Goal: Communication & Community: Answer question/provide support

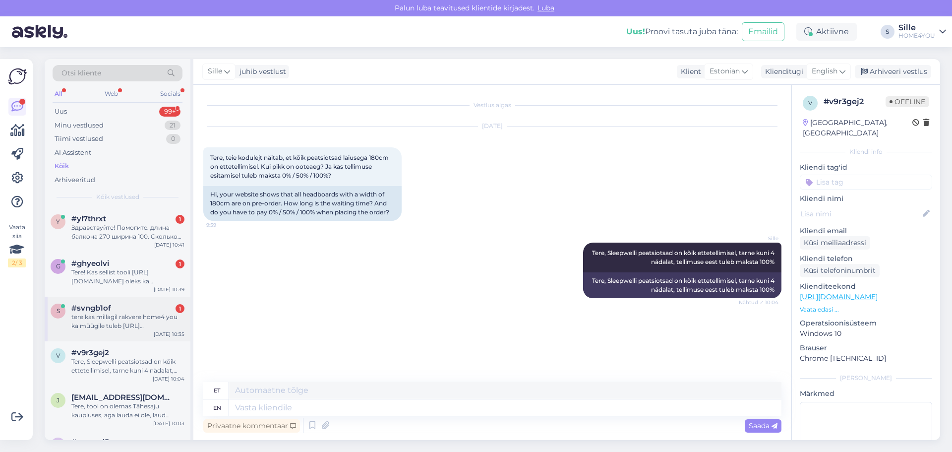
click at [105, 313] on div "tere kas millagil rakvere home4 you ka müügile tuleb [URL][DOMAIN_NAME]" at bounding box center [127, 321] width 113 height 18
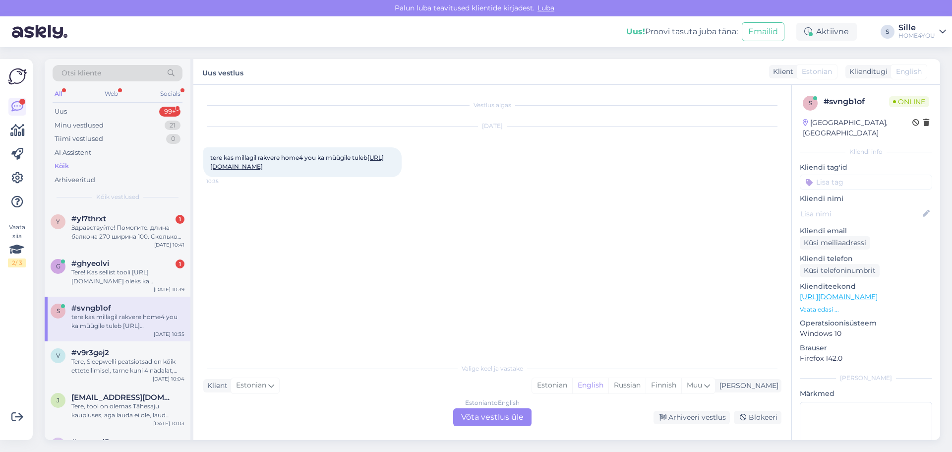
click at [251, 169] on link "[URL][DOMAIN_NAME]" at bounding box center [297, 162] width 174 height 16
click at [465, 414] on div "Estonian to English Võta vestlus üle" at bounding box center [492, 417] width 78 height 18
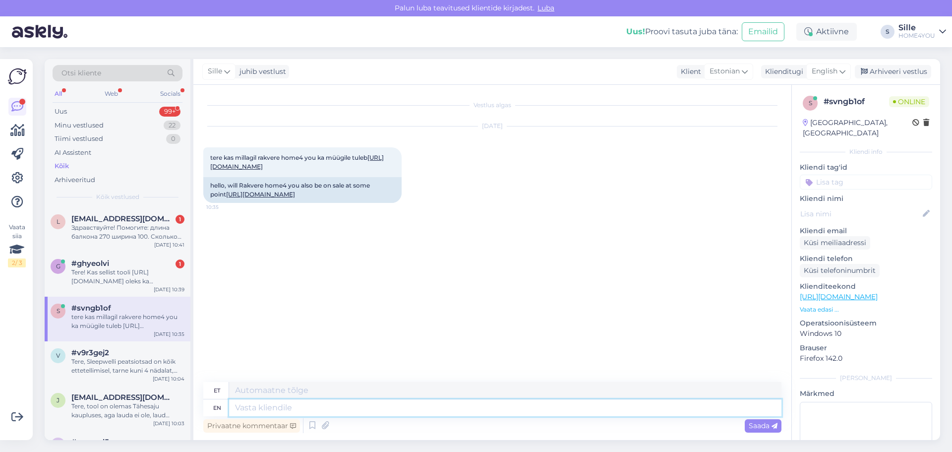
click at [390, 406] on textarea at bounding box center [505, 407] width 552 height 17
type textarea "Tere,"
type textarea "Tere, Hetkel e"
type textarea "Tere, Hetkel"
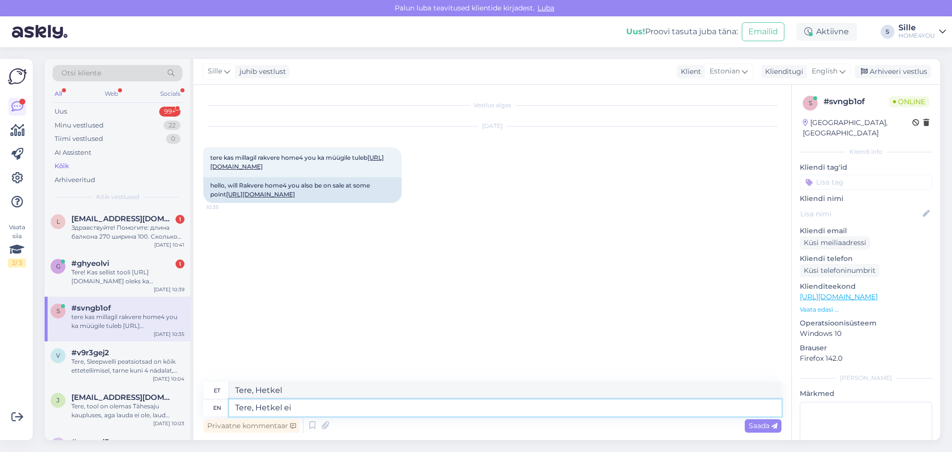
type textarea "Tere, Hetkel ei"
type textarea "Tere, Hetkel ei ole"
type textarea "Tere, [PERSON_NAME] ei ole tulemas"
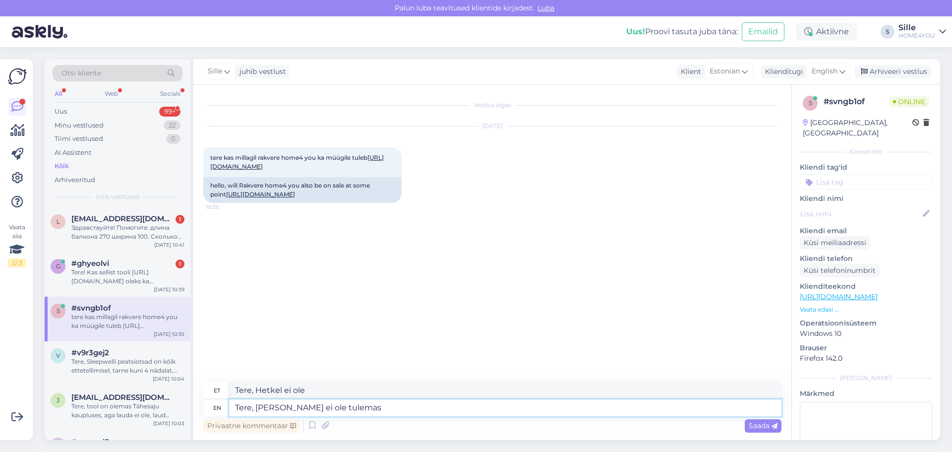
type textarea "Tere, [PERSON_NAME] ei ole tulemas"
type textarea "Tere, Hetkel ei ole tulemas Rakvere k"
type textarea "Tere, Hetkel ei ole tulemas Rakvere"
type textarea "Tere, Hetkel ei ole tulemas Rakvere kauplusesse, s"
type textarea "Tere, Hetkel ei ole tulemas Rakvere kauplusesse,"
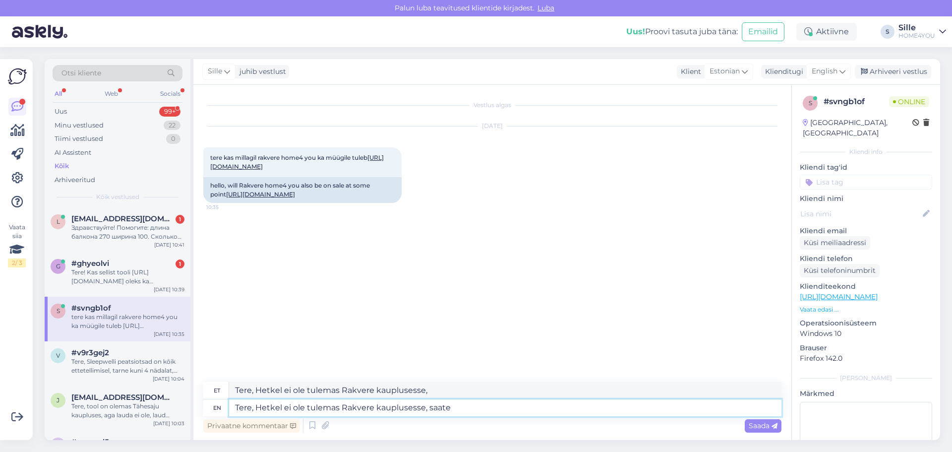
type textarea "Tere, Hetkel ei ole tulemas Rakvere kauplusesse, saate o"
type textarea "Tere, Hetkel ei ole tulemas Rakvere kauplusesse, saate"
type textarea "Tere, Hetkel ei ole tulemas Rakvere kauplusesse, saate osta"
type textarea "Tere, Hetkel ei ole tulemas Rakvere kauplusesse, saate osta läbi e"
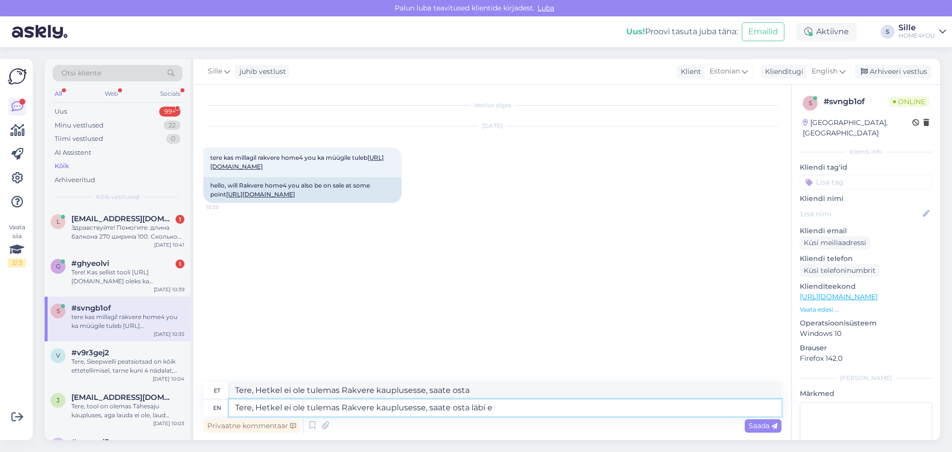
type textarea "Tere, Hetkel ei ole tulemas Rakvere kauplusesse, saate osta läbi"
type textarea "Tere, Hetkel ei ole tulemas Rakvere kauplusesse, saate osta läbi e-[PERSON_NAME…"
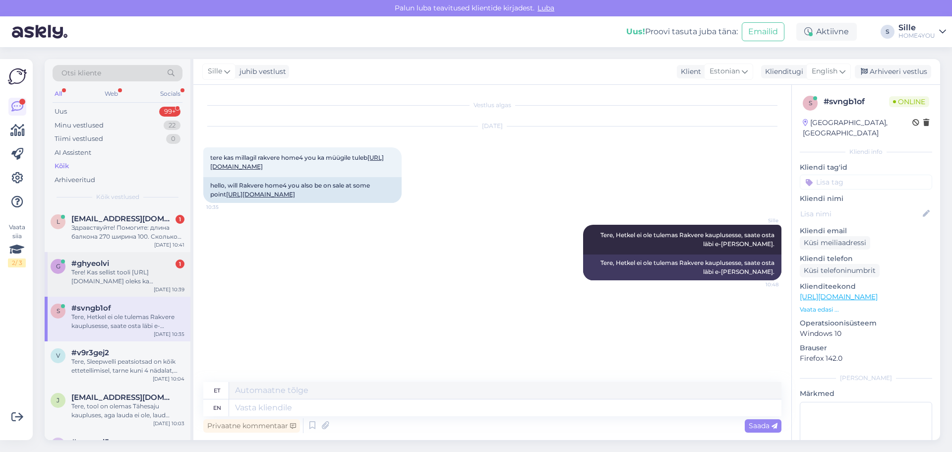
click at [142, 279] on div "Tere! Kas sellist tooli [URL][DOMAIN_NAME] oleks ka tumerohelisena saadaval? Va…" at bounding box center [127, 277] width 113 height 18
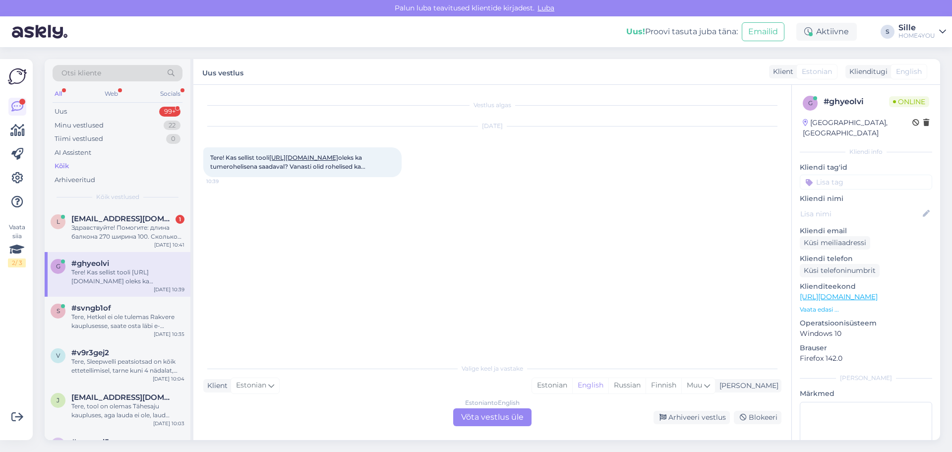
click at [330, 155] on link "[URL][DOMAIN_NAME]" at bounding box center [303, 157] width 69 height 7
click at [480, 416] on div "Estonian to English Võta vestlus üle" at bounding box center [492, 417] width 78 height 18
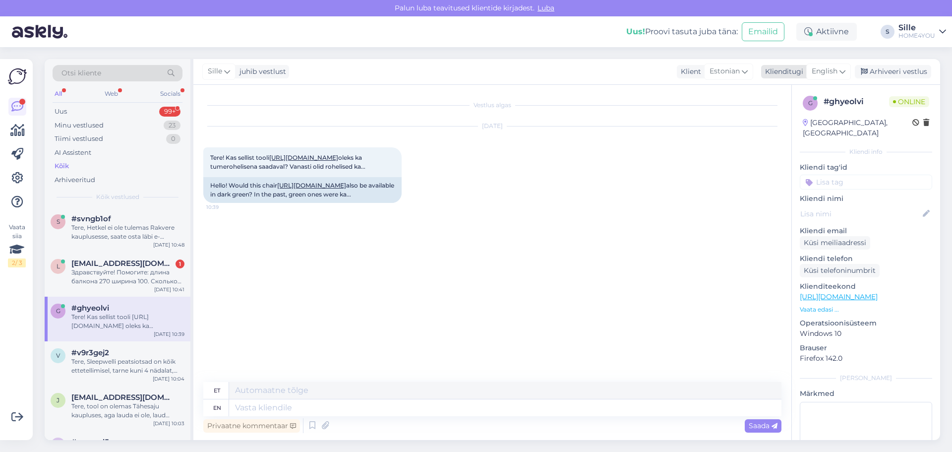
click at [825, 71] on span "English" at bounding box center [825, 71] width 26 height 11
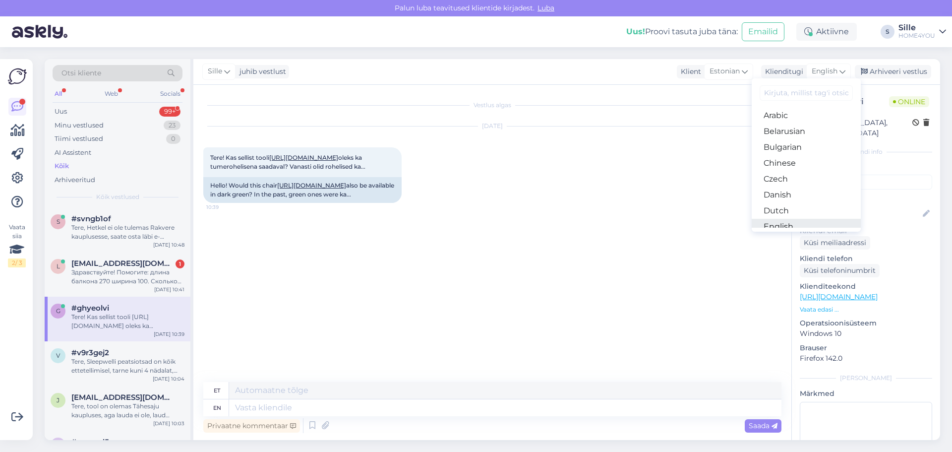
scroll to position [99, 0]
drag, startPoint x: 782, startPoint y: 143, endPoint x: 779, endPoint y: 156, distance: 12.9
click at [782, 143] on link "Estonian" at bounding box center [806, 143] width 109 height 16
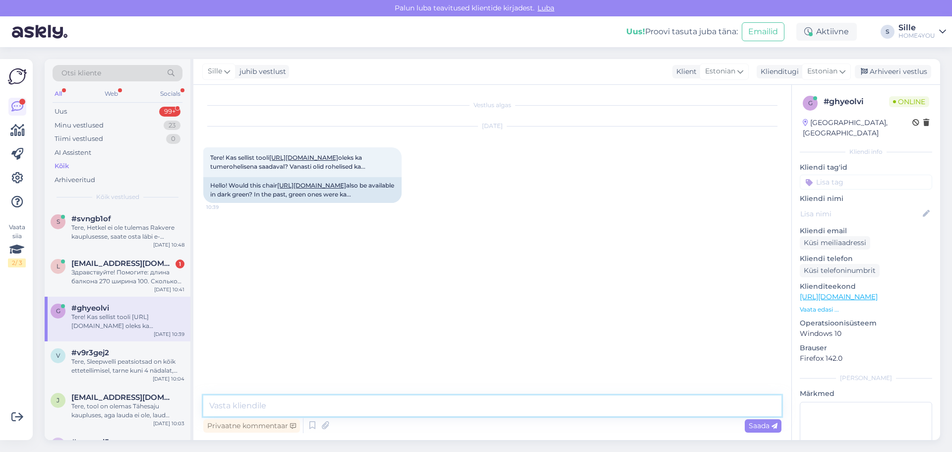
click at [431, 415] on textarea at bounding box center [492, 405] width 578 height 21
type textarea "Tere, kahjuks ei ole tumerohelist saada."
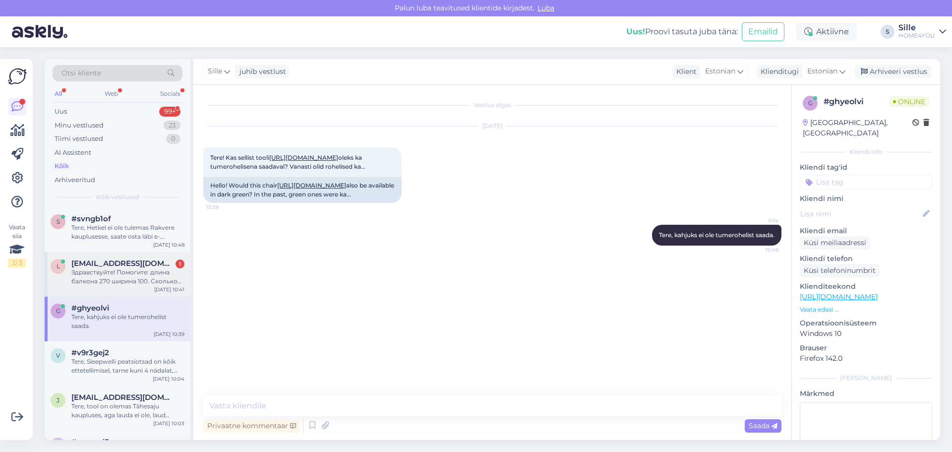
click at [158, 270] on div "Здравствуйте! Помогите: длина балкона 270 ширина 100. Сколько нужно плиток (тер…" at bounding box center [127, 277] width 113 height 18
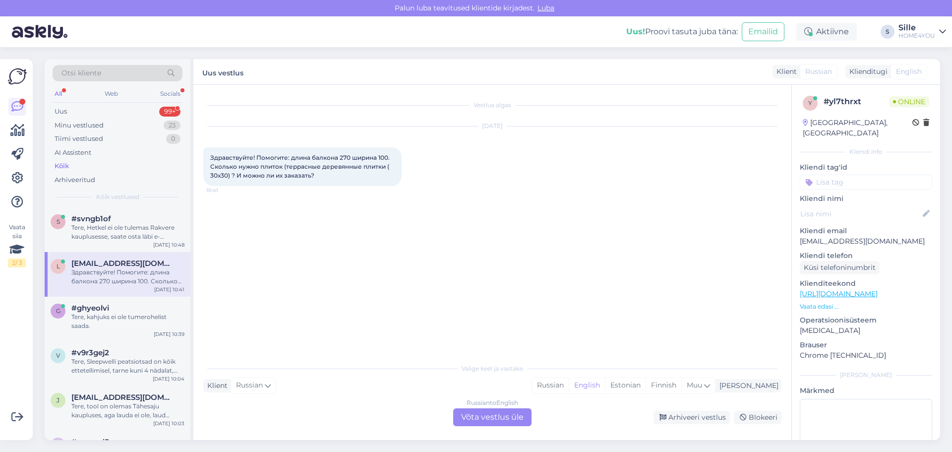
click at [501, 419] on div "Russian to English Võta vestlus üle" at bounding box center [492, 417] width 78 height 18
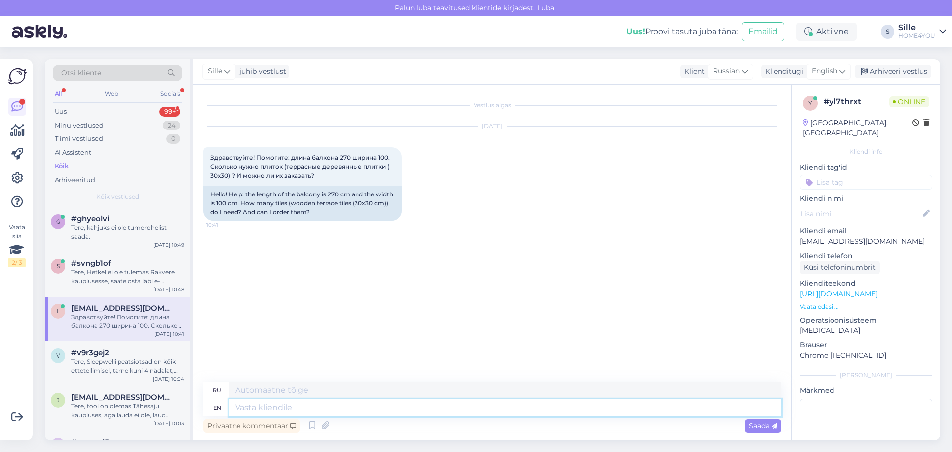
click at [447, 401] on textarea at bounding box center [505, 407] width 552 height 17
click at [831, 67] on span "English" at bounding box center [825, 71] width 26 height 11
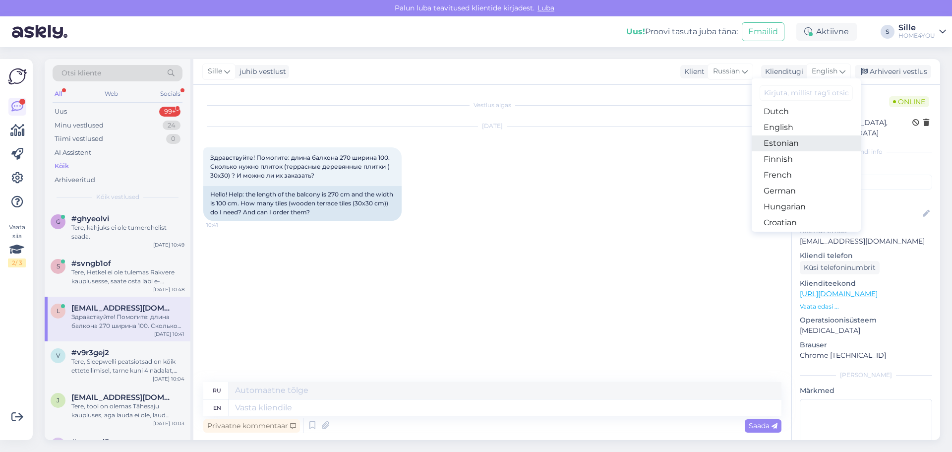
click at [787, 146] on link "Estonian" at bounding box center [806, 143] width 109 height 16
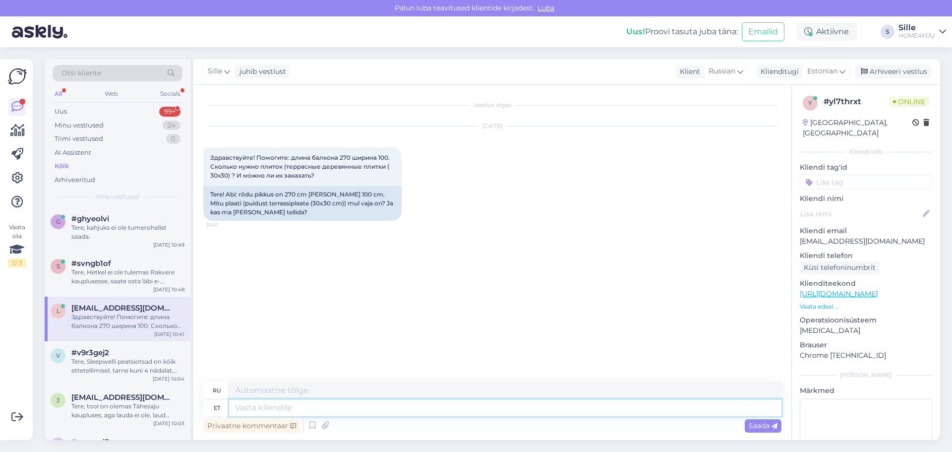
click at [438, 410] on textarea at bounding box center [505, 407] width 552 height 17
type textarea "Tere,"
type textarea "Привет,"
type textarea "Tere, tundub s"
type textarea "Привет, кажется"
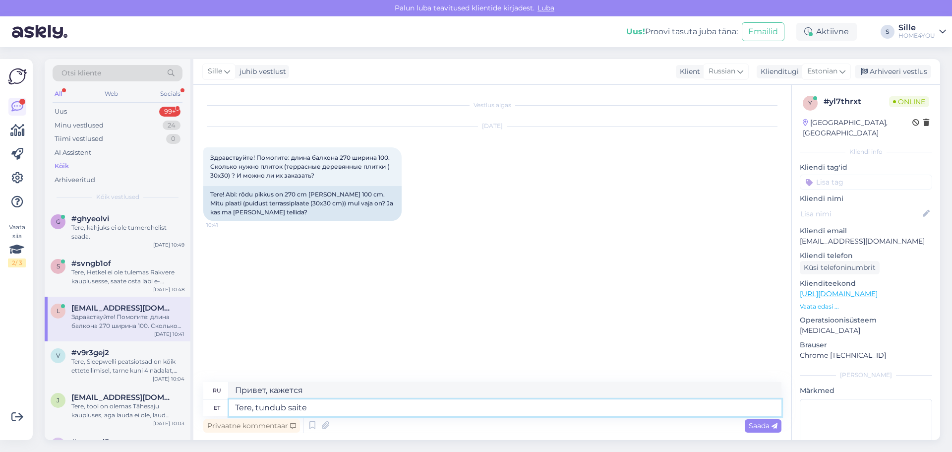
type textarea "Tere, tundub saite"
type textarea "Привет, кажется ты здесь."
type textarea "Tere, tundub saite telefoni te"
type textarea "Здравствуйте, кажется, вы получили телефон."
type textarea "Tere, tundub saite telefoni [PERSON_NAME]"
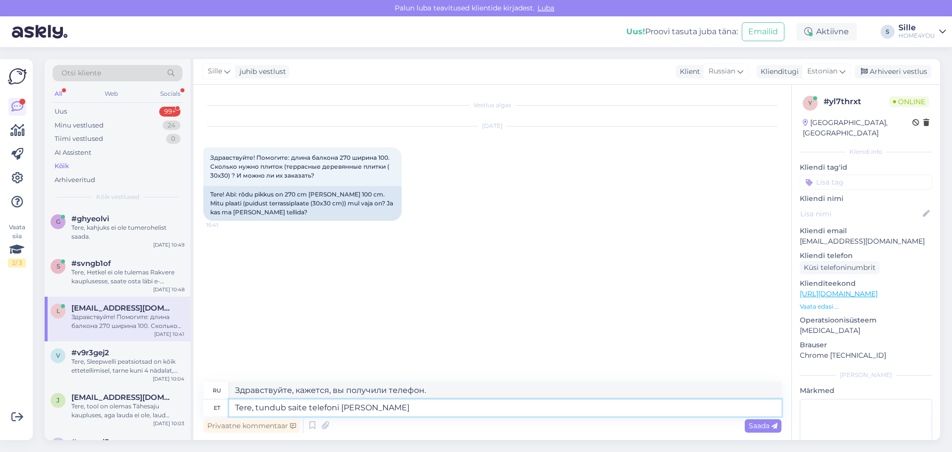
type textarea "Привет, похоже, ты получил его по телефону."
type textarea "Tere, tundub saite telefoni [PERSON_NAME] vastuse"
type textarea "Здравствуйте, похоже, вы получили ответ по телефону."
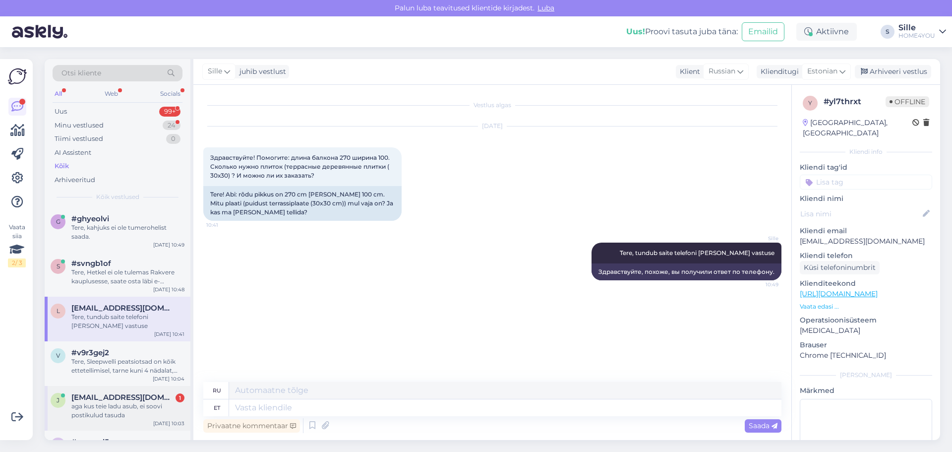
click at [137, 408] on div "aga kus teie ladu asub, ei soovi postikulud tasuda" at bounding box center [127, 411] width 113 height 18
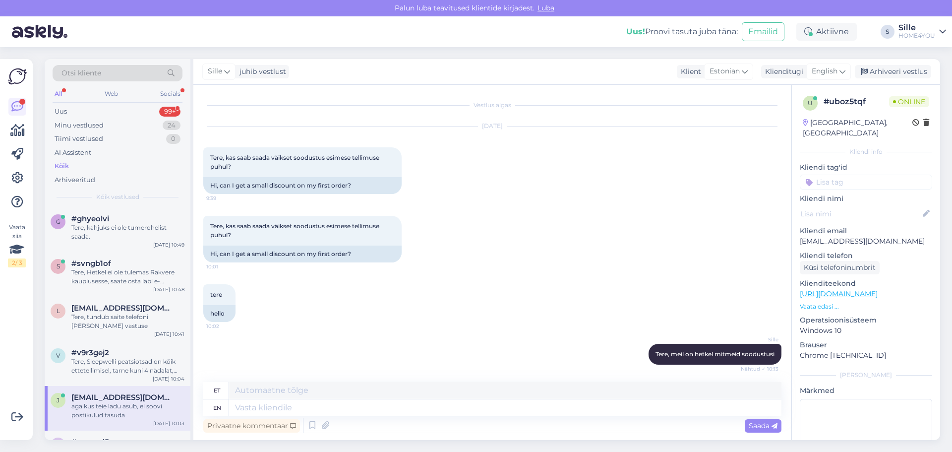
scroll to position [718, 0]
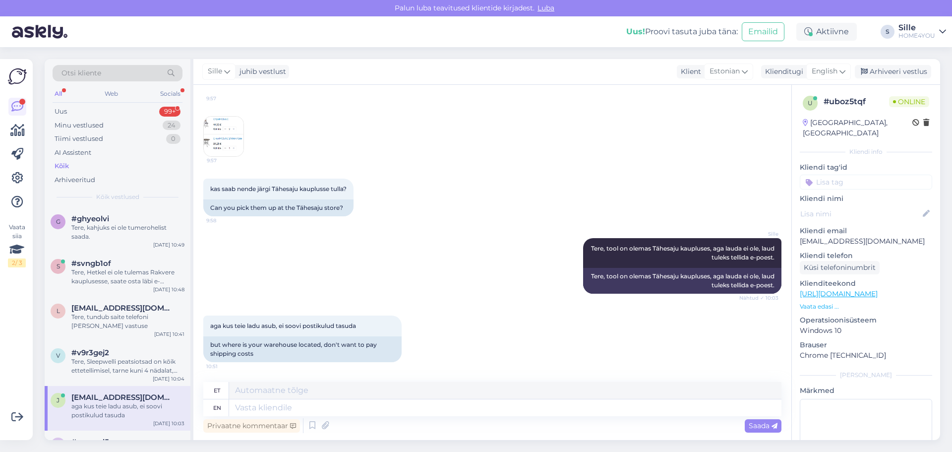
click at [516, 429] on div "Privaatne kommentaar Saada" at bounding box center [492, 425] width 578 height 19
click at [481, 414] on textarea at bounding box center [505, 407] width 552 height 17
type textarea "Ladu"
type textarea "Ladu asub a"
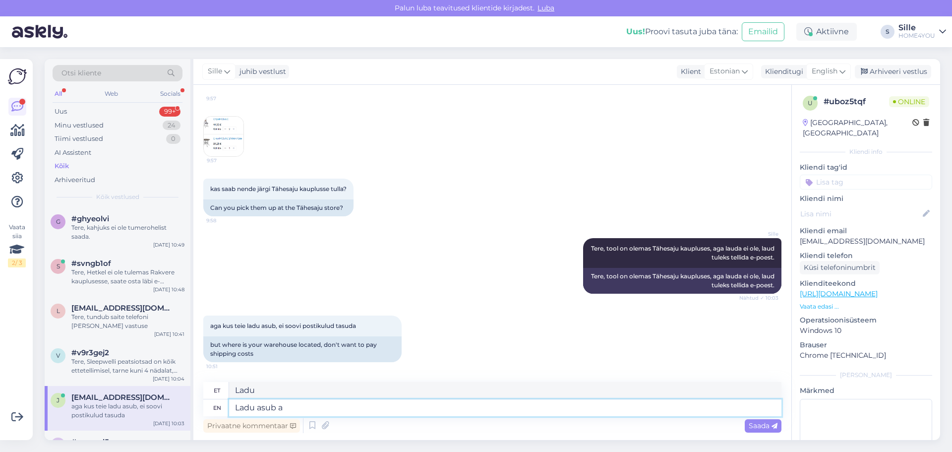
type textarea "Ladu asub"
type textarea "Ladu asub aadressil"
type textarea "Ladu asub aadressil Linamä et"
type textarea "Ladu asub aadressil Linamä"
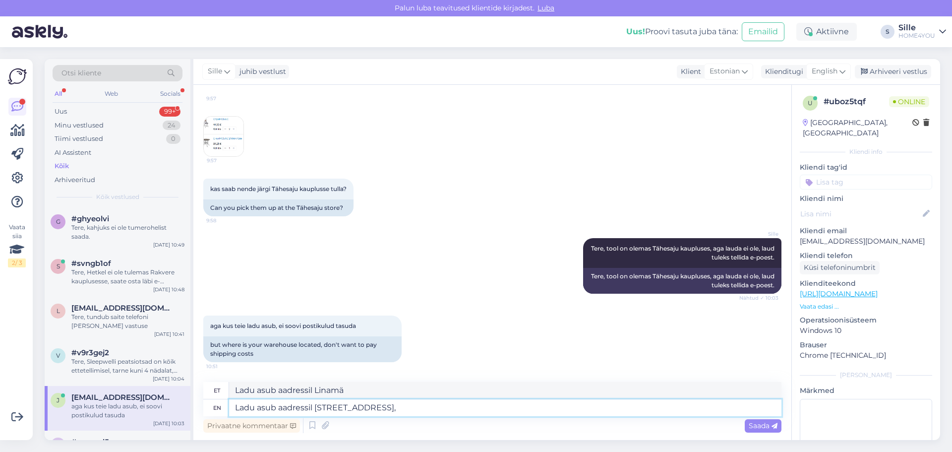
type textarea "Ladu asub aadressil [STREET_ADDRESS],"
type textarea "Ladu asub aadressil Linamä etn.12, [GEOGRAPHIC_DATA]"
type textarea "Ladu asub aadressil Linamä etn.12, [GEOGRAPHIC_DATA],"
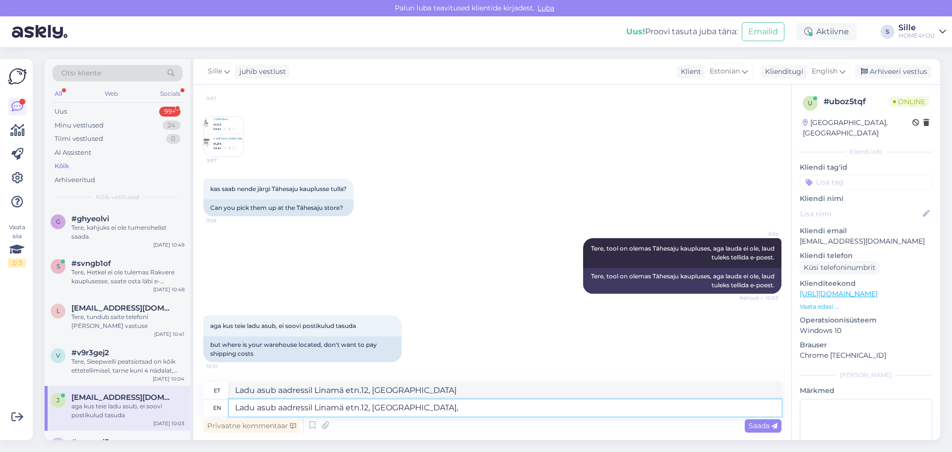
type textarea "Ladu asub aadressil Linamä etn.12, [GEOGRAPHIC_DATA],"
type textarea "Ladu asub aadressil Linamä etn.12, [GEOGRAPHIC_DATA], [GEOGRAPHIC_DATA]"
type textarea "Ladu asub aadressil Linamä etn.12, [GEOGRAPHIC_DATA], [PERSON_NAME], H"
type textarea "Ladu asub aadressil Linamä etn.12, [GEOGRAPHIC_DATA], [PERSON_NAME],"
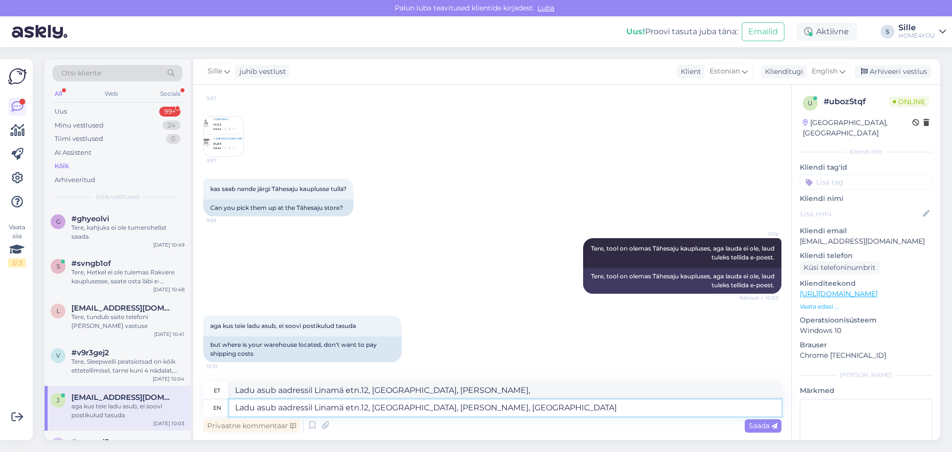
type textarea "Ladu asub aadressil Linamä etn.12, [GEOGRAPHIC_DATA], [PERSON_NAME], [GEOGRAPHI…"
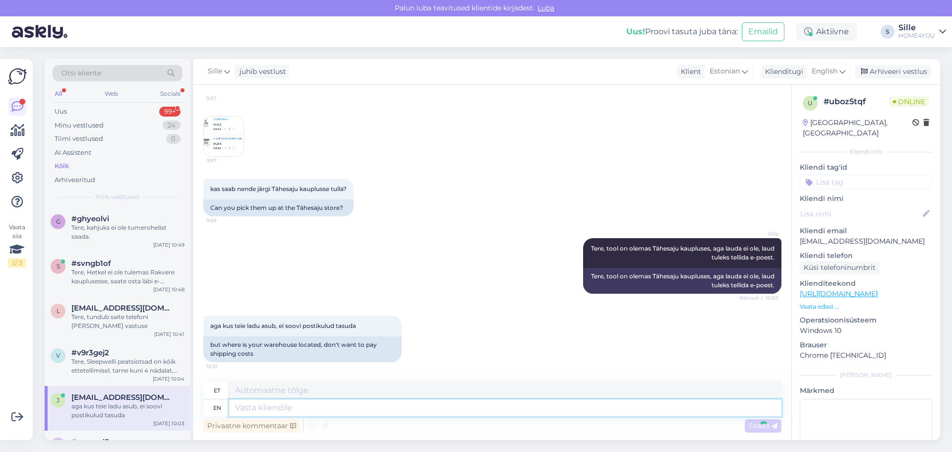
scroll to position [796, 0]
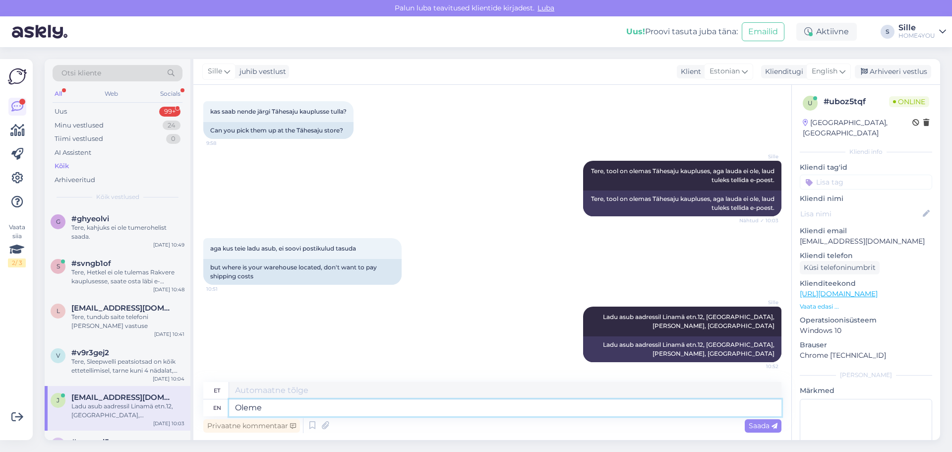
type textarea "Oleme"
type textarea "Oleme avatud"
type textarea "Oleme avatud E-R"
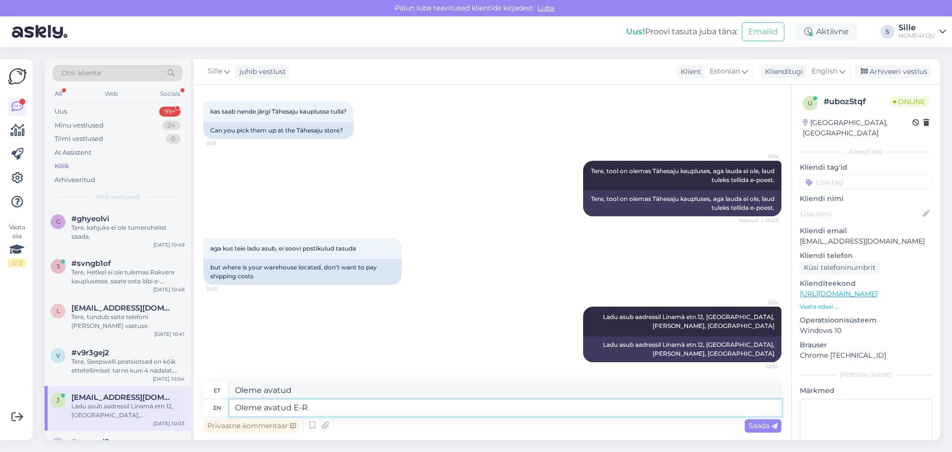
type textarea "Oleme avatud ER"
type textarea "Oleme avatud [PERSON_NAME]"
type textarea "Oleme avanud [PERSON_NAME]"
type textarea "Oleme avatud [PERSON_NAME] [DOMAIN_NAME]"
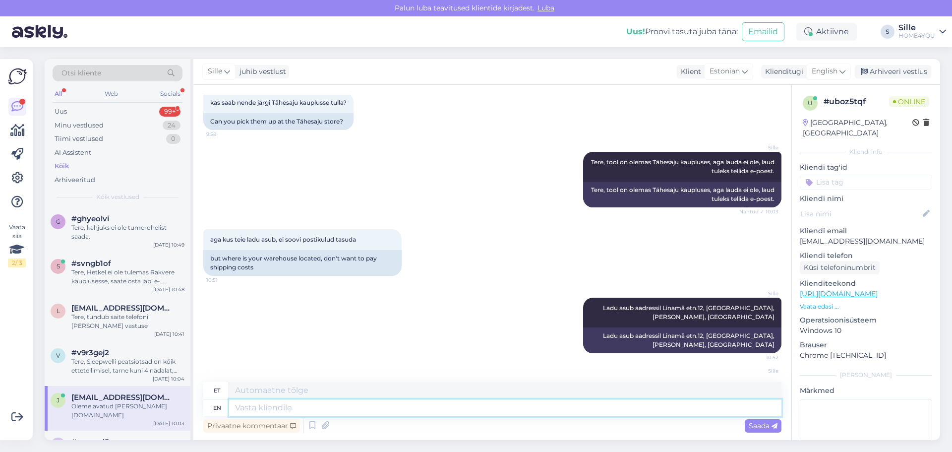
scroll to position [855, 0]
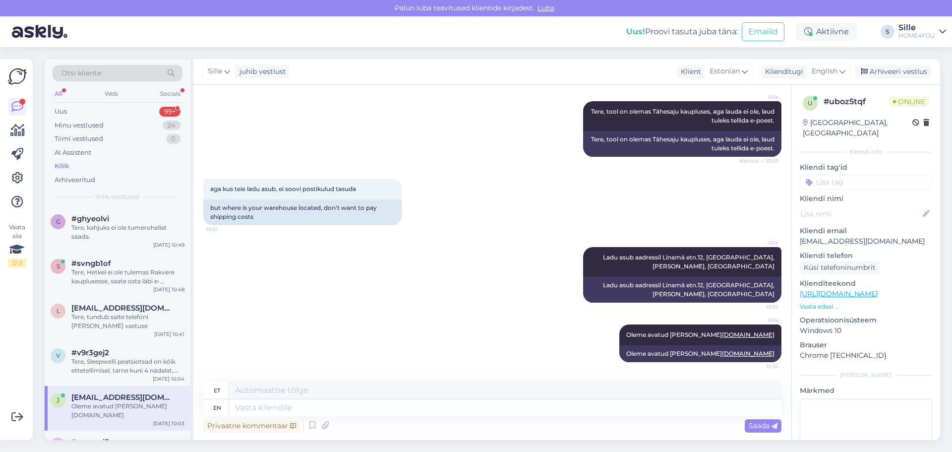
click at [72, 167] on div "Kõik" at bounding box center [118, 166] width 130 height 14
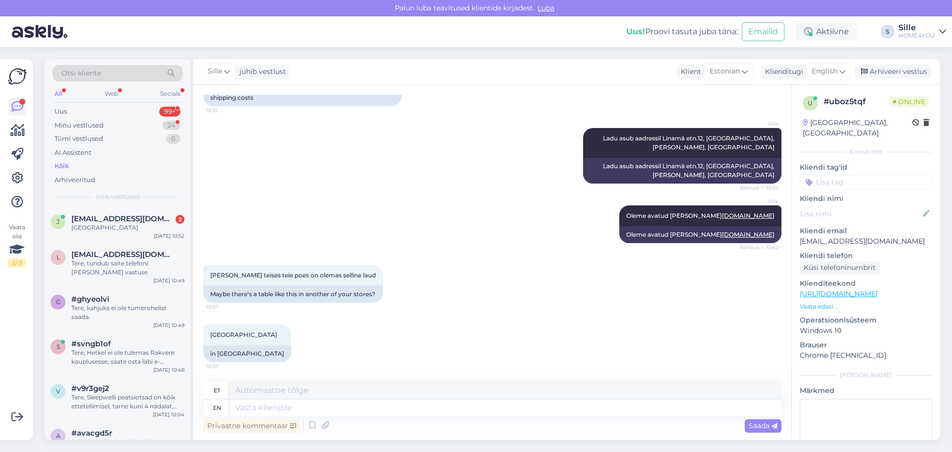
scroll to position [1034, 0]
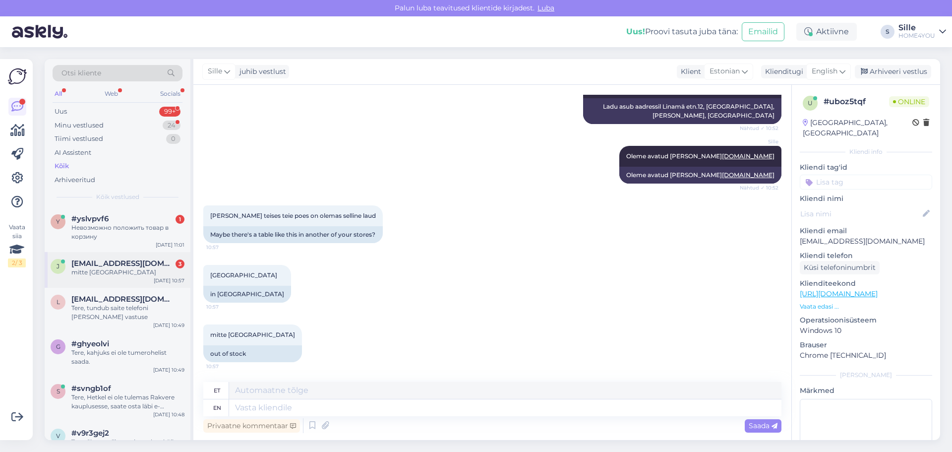
click at [102, 266] on span "[EMAIL_ADDRESS][DOMAIN_NAME]" at bounding box center [122, 263] width 103 height 9
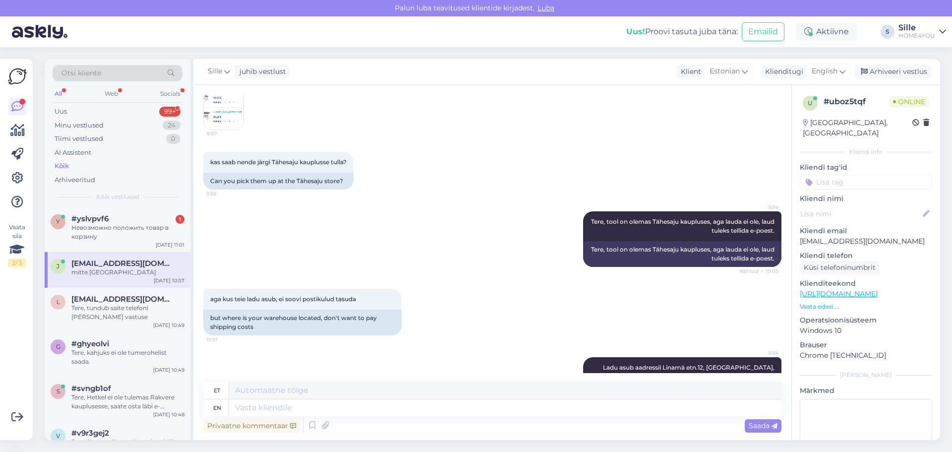
scroll to position [538, 0]
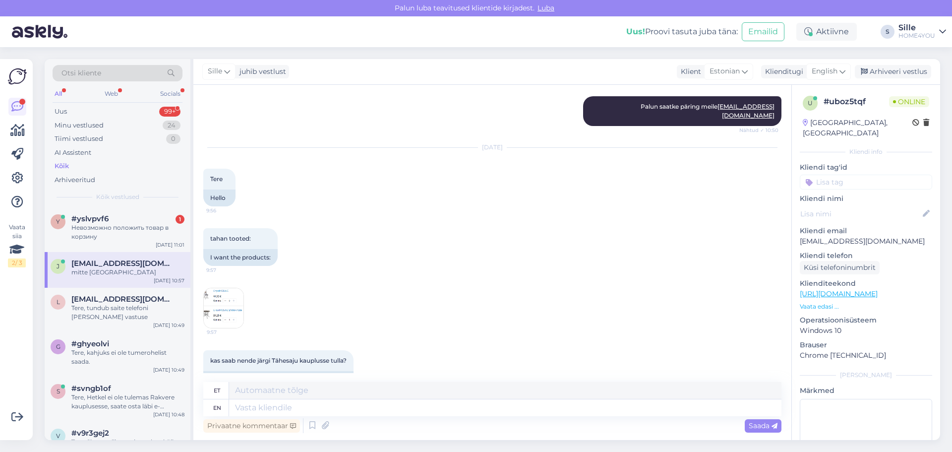
click at [220, 318] on img at bounding box center [224, 308] width 40 height 40
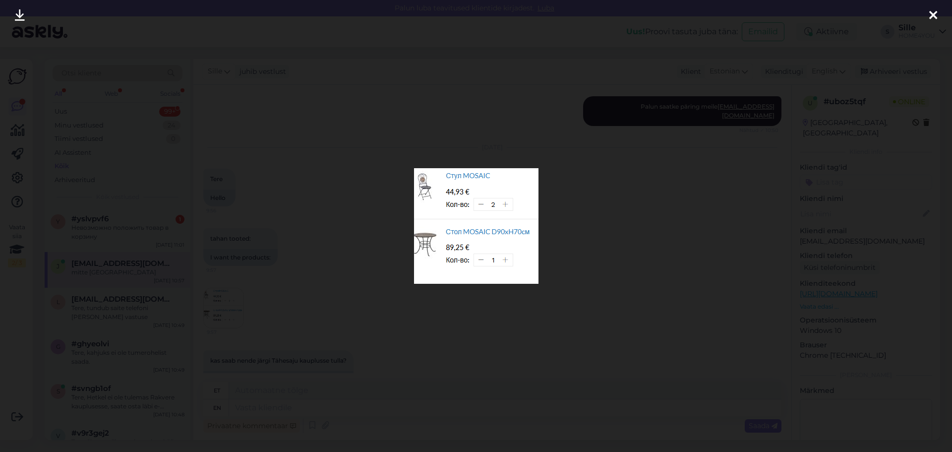
click at [928, 16] on div at bounding box center [933, 15] width 20 height 31
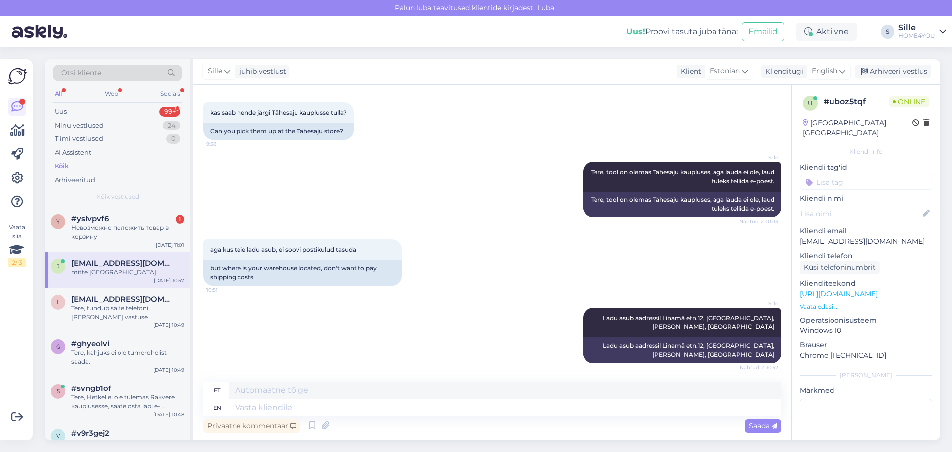
scroll to position [1034, 0]
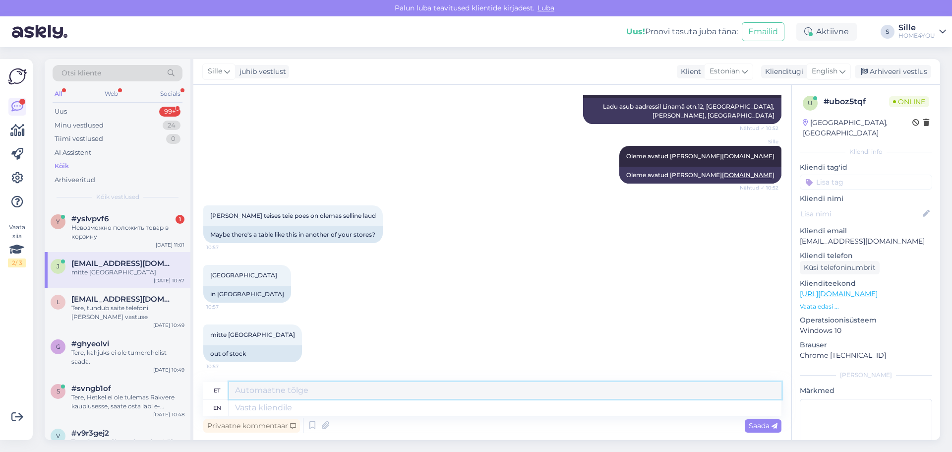
click at [324, 397] on textarea at bounding box center [505, 390] width 552 height 17
click at [322, 412] on textarea at bounding box center [505, 407] width 552 height 17
type textarea "Vabandan"
type textarea "Vabandan, la"
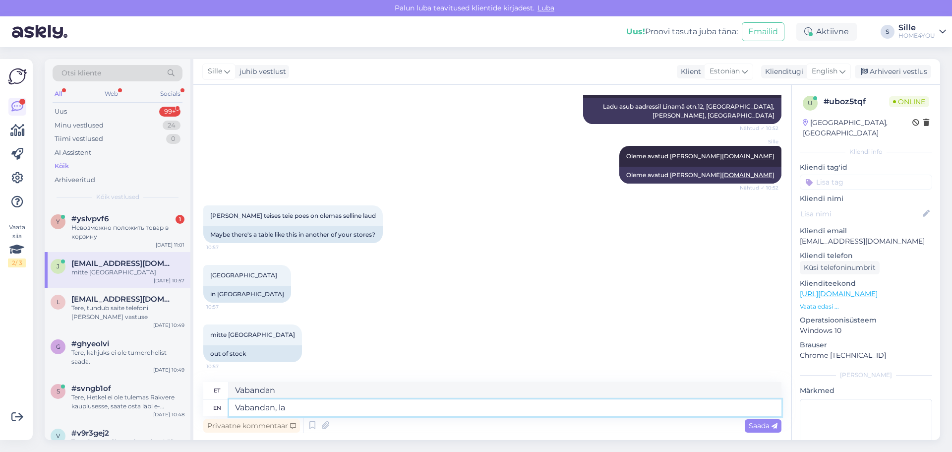
type textarea "Vabandan,"
type textarea "Vabandan, laud o"
type textarea "Vabandan, laud"
type textarea "Vabandan, laud on ka"
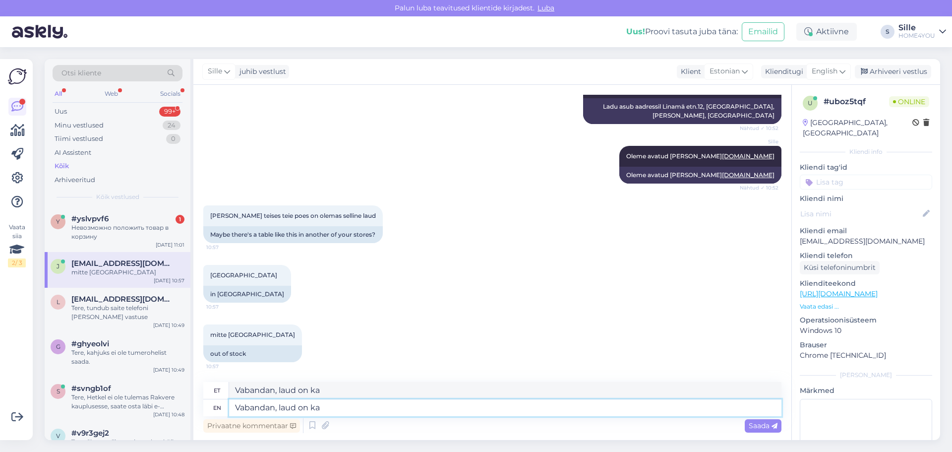
type textarea "Vabandan, laud on ka i"
type textarea "Vabandan, kiitus"
type textarea "Vabandan, laud on ka ikka"
type textarea "Vabandan, kiidan oma kiitust ikka"
type textarea "Vabandan, laud on ka ikka Tähesaju ka"
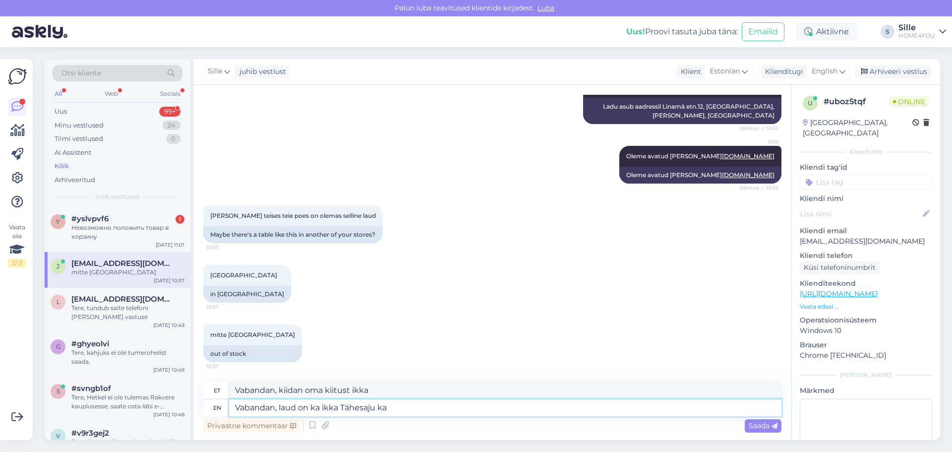
type textarea "Vabandan, laud on ka ikka Tähesaju"
type textarea "Vabandan, laud on ka ikka Tähesaju kaupluses o"
type textarea "Vabandan, laud on ka ikka Tähesaju kaupluses"
type textarea "Vabandan, laud on ka ikka Tähesaju kaupluses olemas"
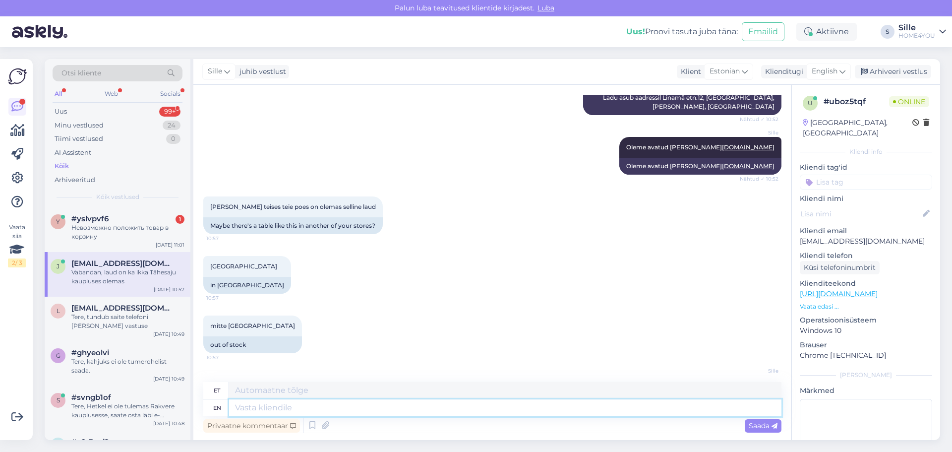
scroll to position [1093, 0]
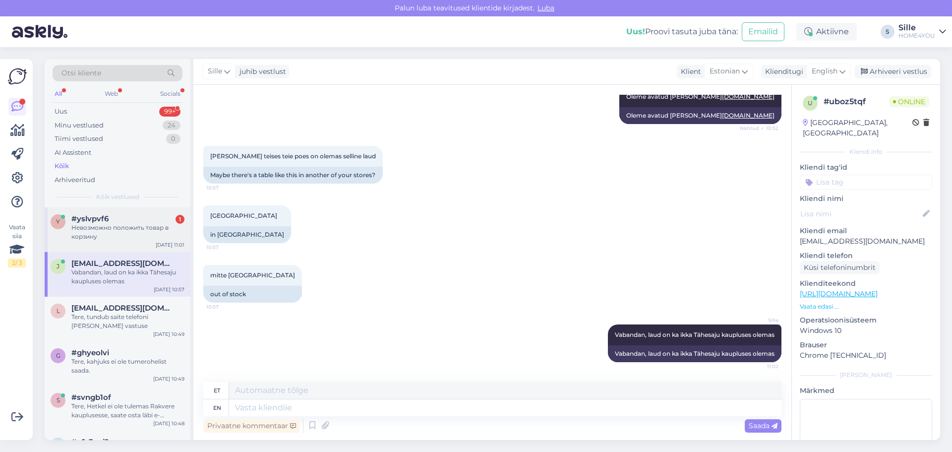
click at [124, 223] on div "#yslvpvf6 1" at bounding box center [127, 218] width 113 height 9
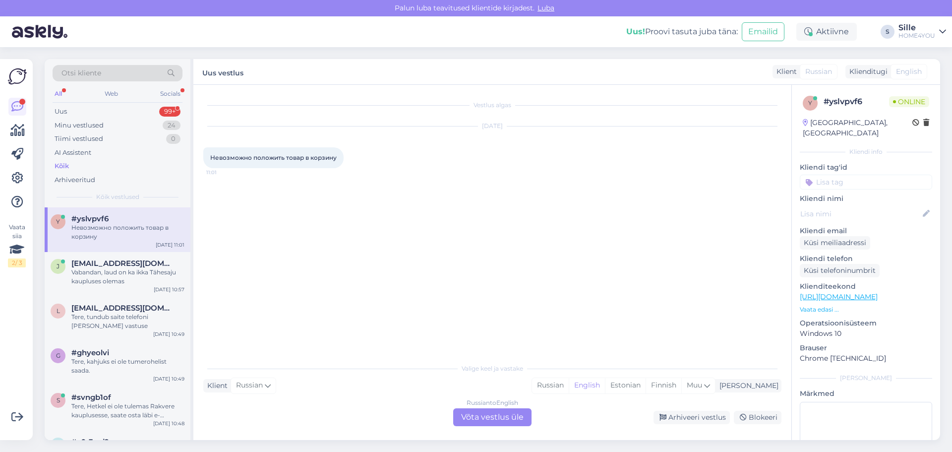
click at [471, 417] on div "Russian to English Võta vestlus üle" at bounding box center [492, 417] width 78 height 18
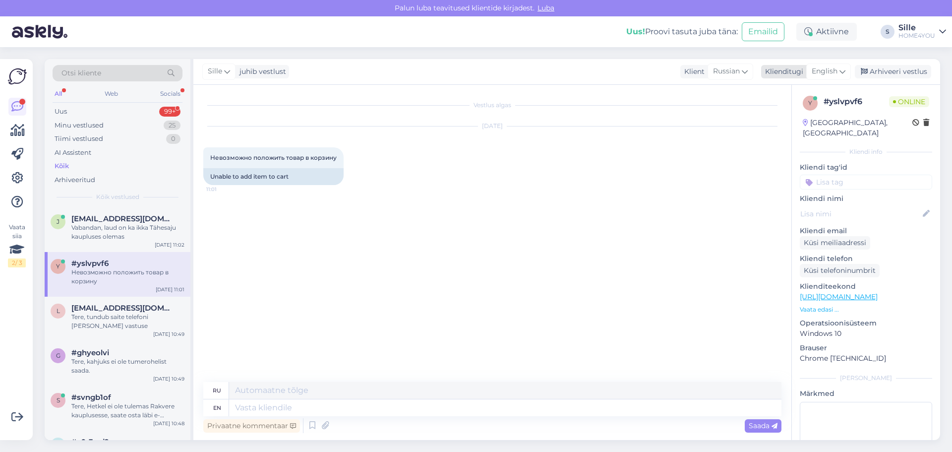
click at [830, 73] on span "English" at bounding box center [825, 71] width 26 height 11
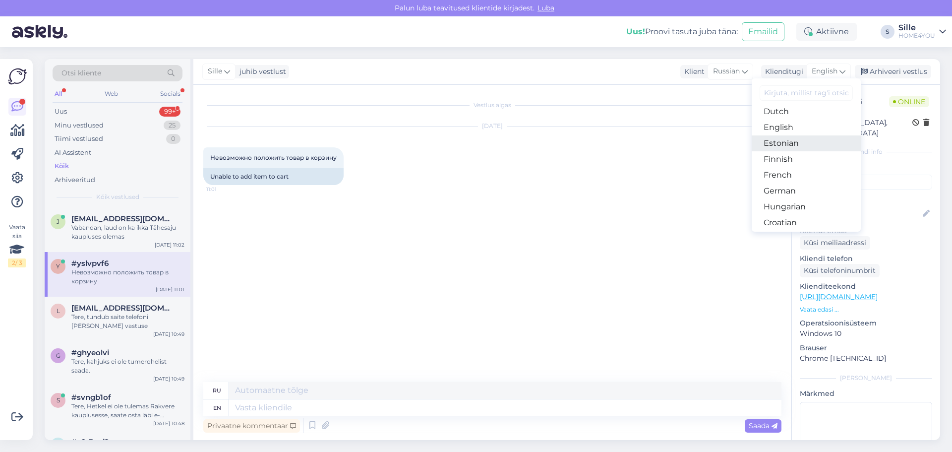
click at [784, 142] on link "Estonian" at bounding box center [806, 143] width 109 height 16
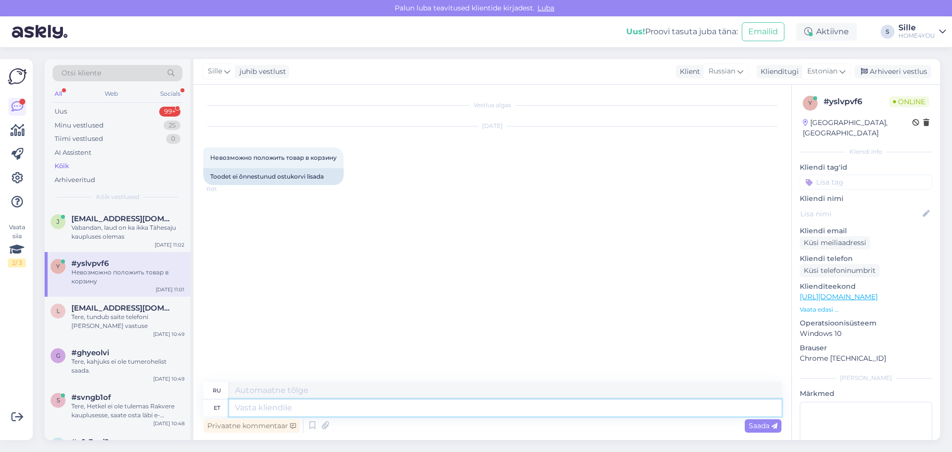
click at [368, 410] on textarea at bounding box center [505, 407] width 552 height 17
click at [372, 408] on textarea at bounding box center [505, 407] width 552 height 17
type textarea "Tere, s"
type textarea "Привет,"
type textarea "Tere, sellisel"
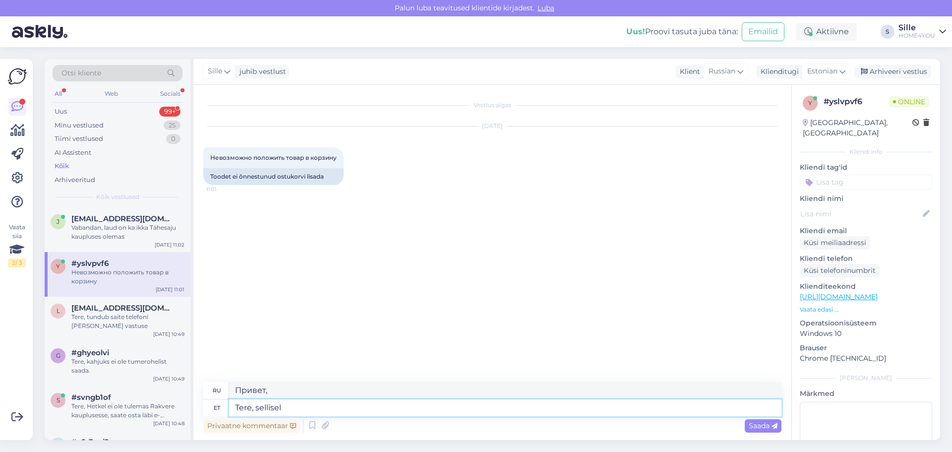
type textarea "Привет, вот так"
type textarea "Tere, sellisel juhul t"
type textarea "Привет, в таком случае"
type textarea "Tere, sellisel juhul toode lao"
type textarea "Здравствуйте, в этом случае продукт"
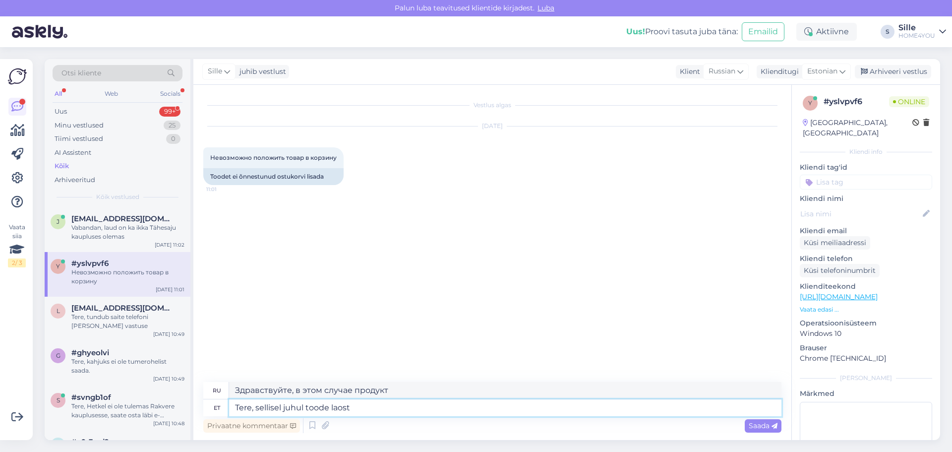
type textarea "Tere, sellisel juhul toode laost"
type textarea "Здравствуйте, в данном случае товар отсутствует на складе."
type textarea "Tere, sellisel juhul toode laost otsas saada ainult me"
type textarea "Здравствуйте, в данном случае товар отсутствует на складе и его можно только за…"
type textarea "Tere, sellisel juhul toode laost otsas saada ainult meie ka"
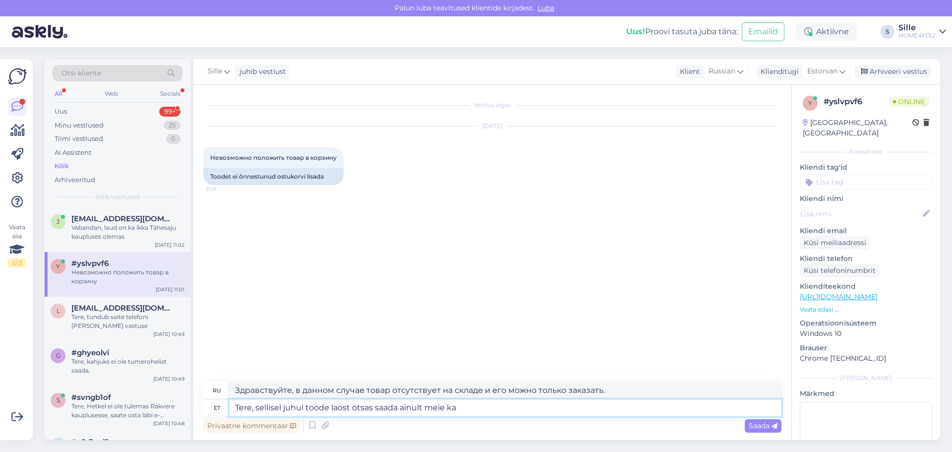
type textarea "Здравствуйте, в данном случае товара нет в наличии и доставить его можем только…"
type textarea "Tere, sellisel juhul toode laost otsas saada ainult meie kauplustes."
type textarea "Здравствуйте, в данном случае товар отсутствует на складе и его можно приобрест…"
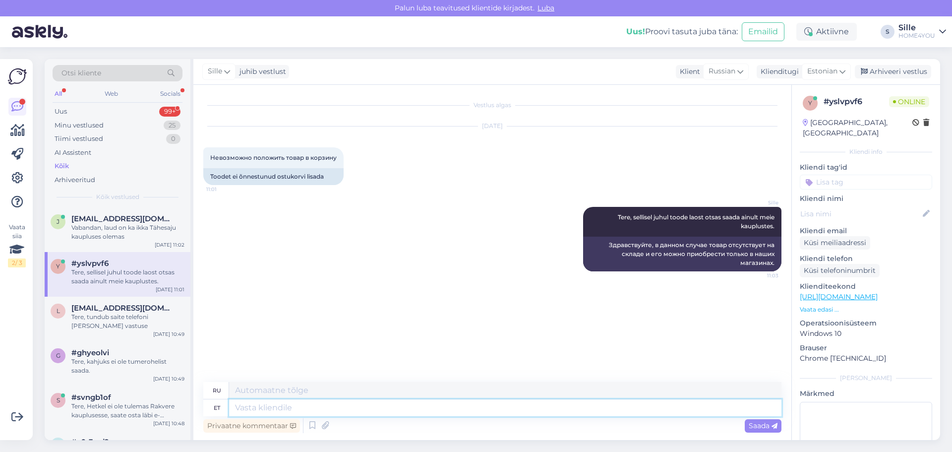
type textarea "M"
type textarea "М"
type textarea "Millistes t"
type textarea "В котором"
type textarea "Millistes täpselt"
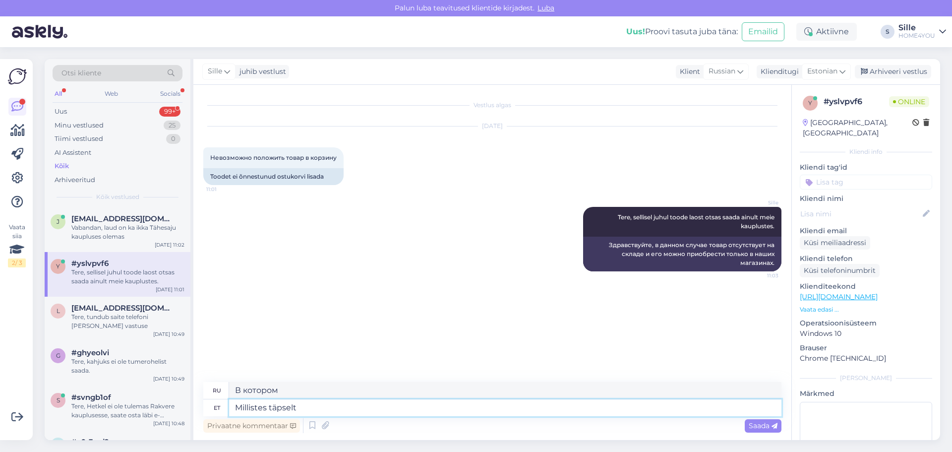
type textarea "В каких именно?"
type textarea "Millistes täpselt näete"
type textarea "В каких именно из них вы видите"
type textarea "Millistes täpselt näete saadavuse al"
type textarea "В каких именно из них вы видите доступность?"
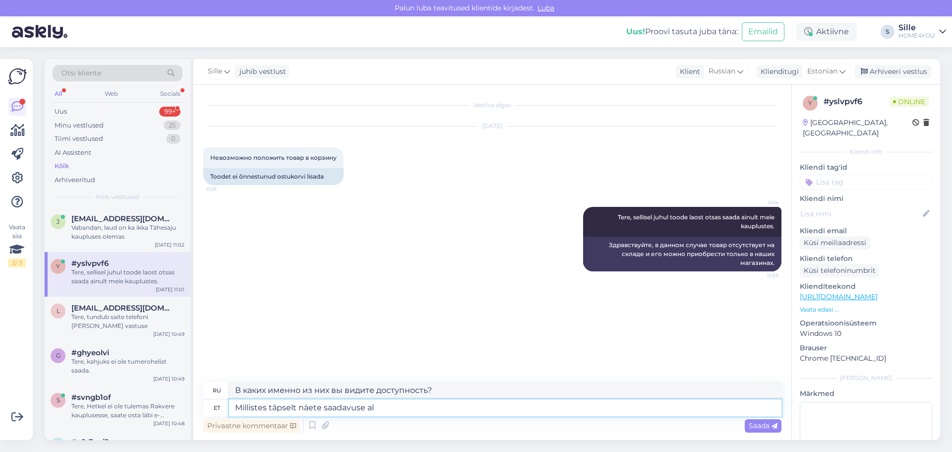
type textarea "Millistes täpselt näete saadavuse alt"
type textarea "В каких именно вы можете увидеть наличие"
type textarea "Millistes täpselt näete saadavuse alt."
type textarea "Вы можете точно узнать, какие из них доступны, в разделе «Наличие»."
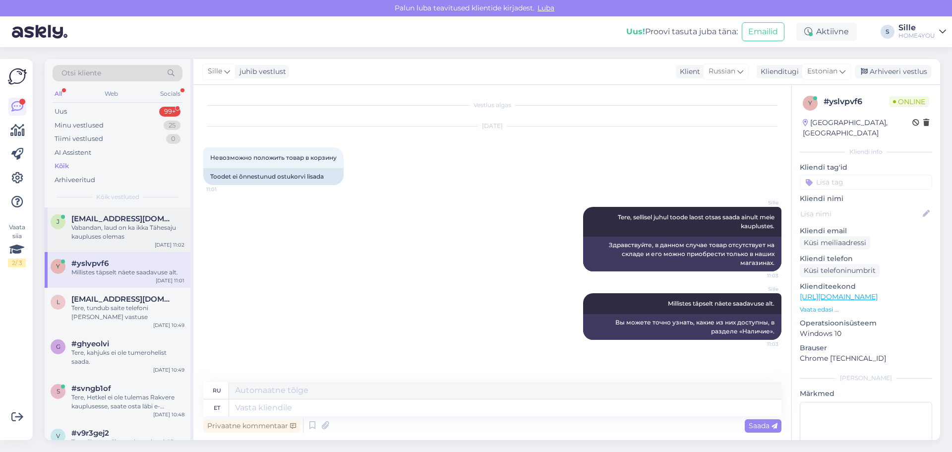
click at [91, 226] on div "Vabandan, laud on ka ikka Tähesaju kaupluses olemas" at bounding box center [127, 232] width 113 height 18
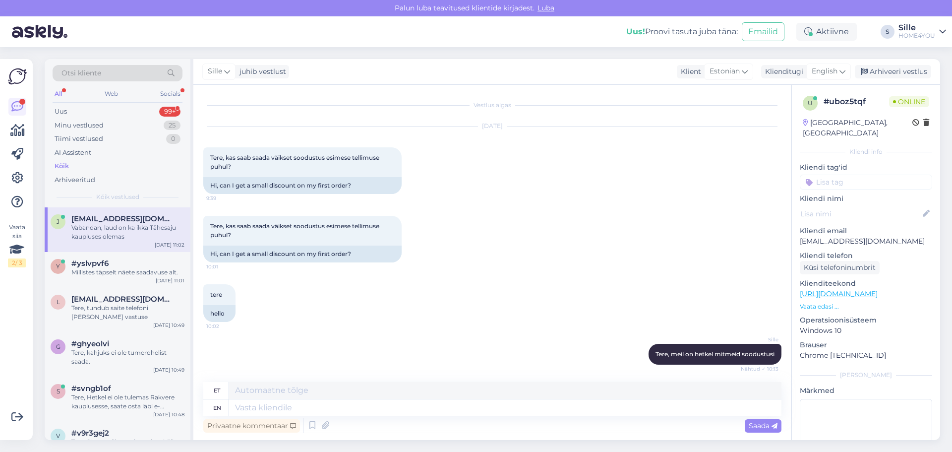
scroll to position [1093, 0]
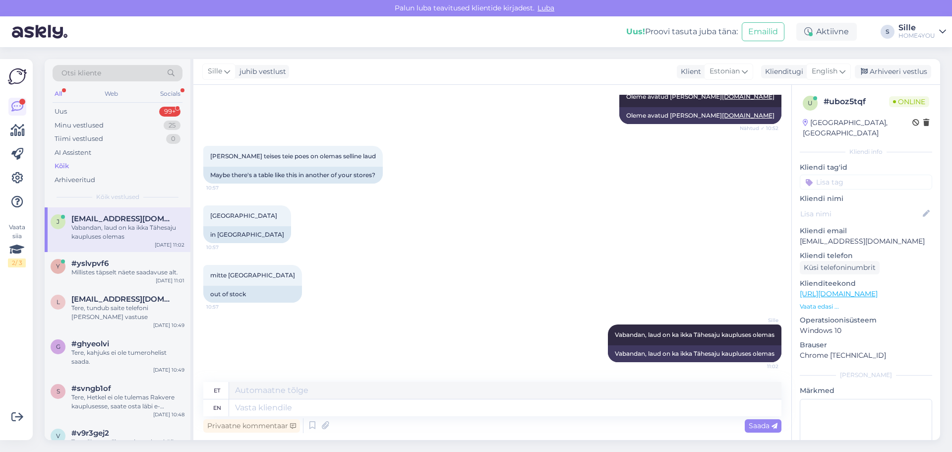
click at [68, 166] on div "Kõik" at bounding box center [62, 166] width 14 height 10
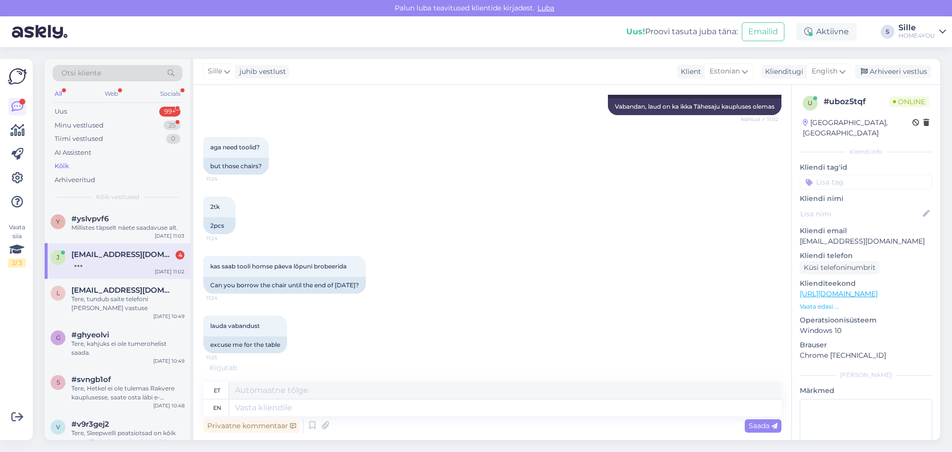
scroll to position [1342, 0]
click at [87, 254] on span "[EMAIL_ADDRESS][DOMAIN_NAME]" at bounding box center [122, 254] width 103 height 9
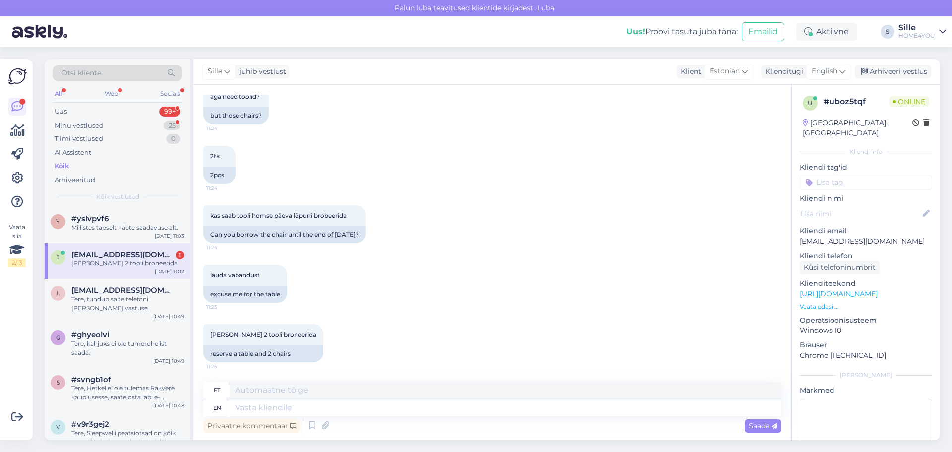
scroll to position [1391, 0]
click at [412, 399] on div "et" at bounding box center [492, 390] width 578 height 17
click at [410, 410] on textarea at bounding box center [505, 407] width 552 height 17
type textarea "Palun v"
type textarea "Palun"
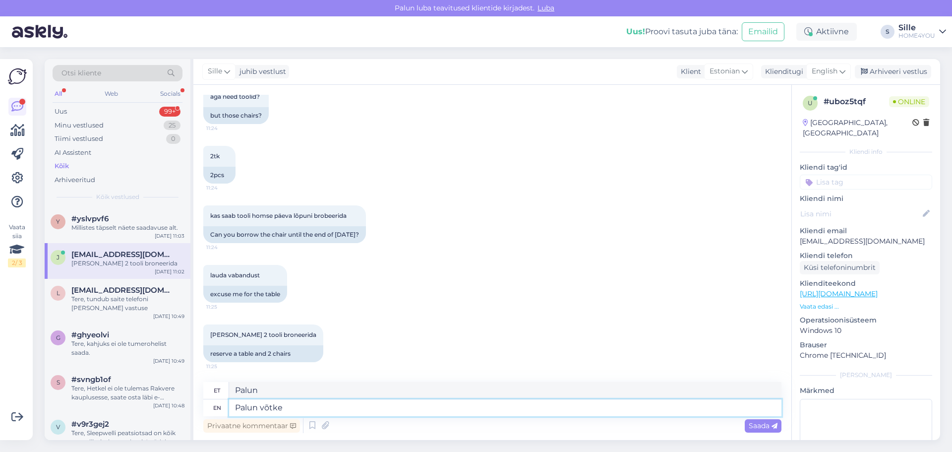
type textarea "Palun võtke"
type textarea "[PERSON_NAME]"
type textarea "Palun võtke ühendust"
type textarea "Palun võtke ühendust Tähesaju k"
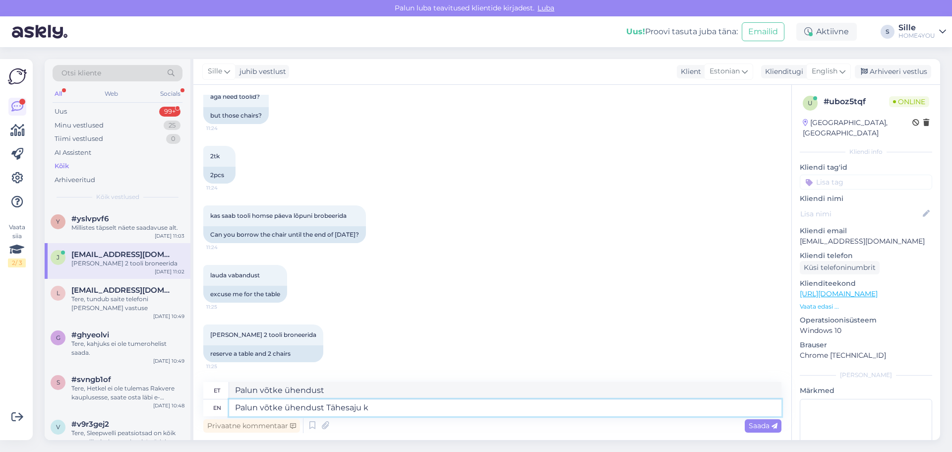
type textarea "Palun võtke ühendust Tähesaju"
type textarea "Palun võtke ühendust Tähesaju kauplusega"
type textarea "Palun võtke ühendust Tähesaju kauplusega,"
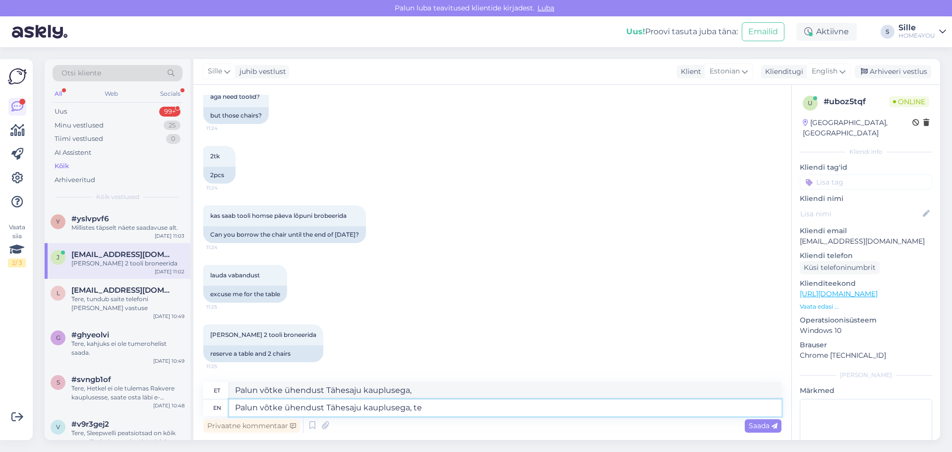
type textarea "Palun võtke ühendust Tähesaju kauplusega, te"
type textarea "Palun võtke ühendust Tähesaju kauplusega, tel"
type textarea "Palun võtke ühendust Tähesaju kauplusega, tel 530"
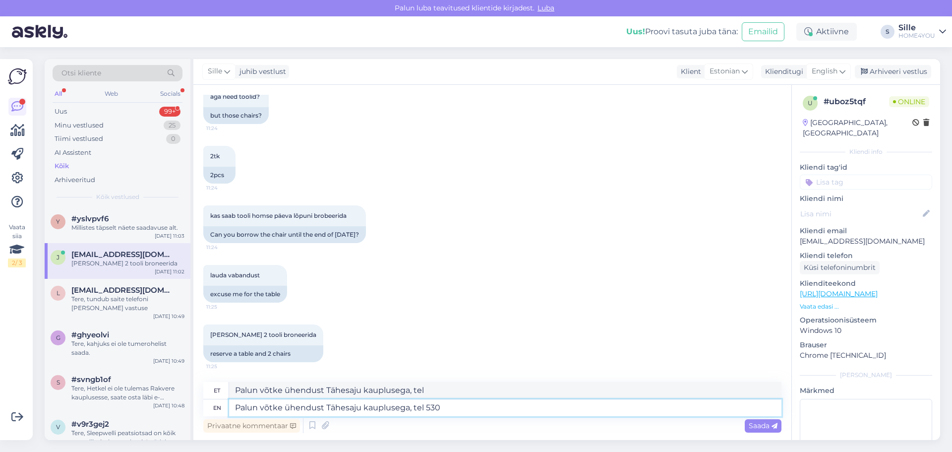
type textarea "Palun võtke ühendust Tähesaju kauplusega, tel 530"
type textarea "Palun võtke ühendust Tähesaju kauplusega, tel [PHONE_NUMBER]"
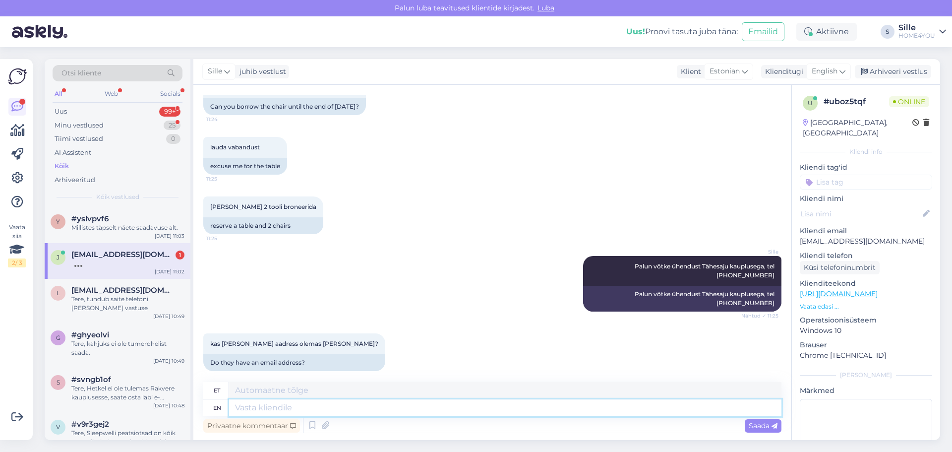
scroll to position [1569, 0]
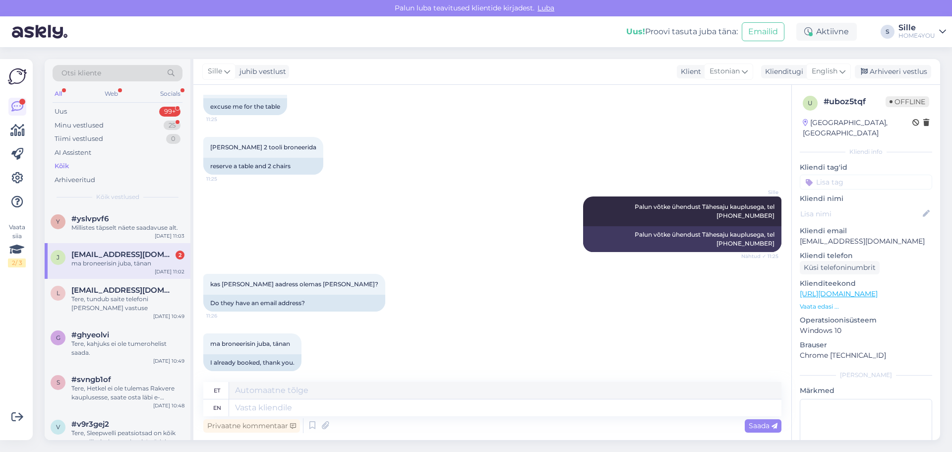
click at [109, 265] on div "ma broneerisin juba, tänan" at bounding box center [127, 263] width 113 height 9
click at [368, 402] on textarea at bounding box center [505, 407] width 552 height 17
type textarea "Palun"
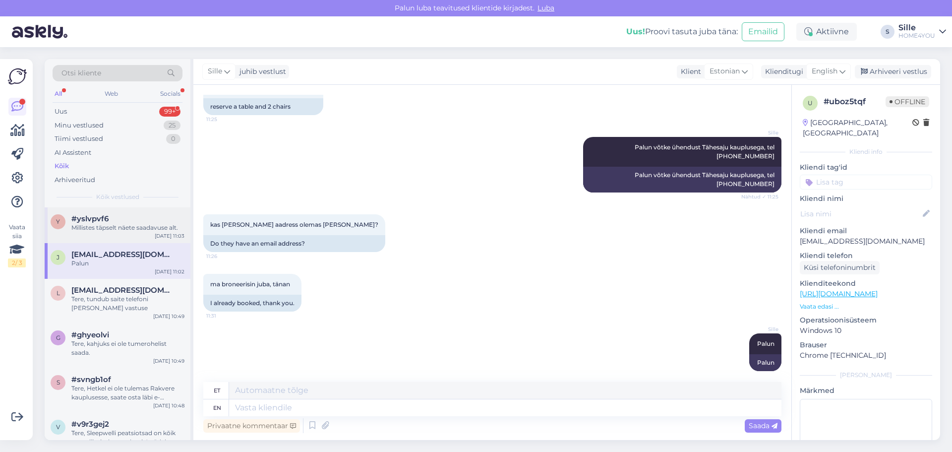
click at [88, 225] on div "Millistes täpselt näete saadavuse alt." at bounding box center [127, 227] width 113 height 9
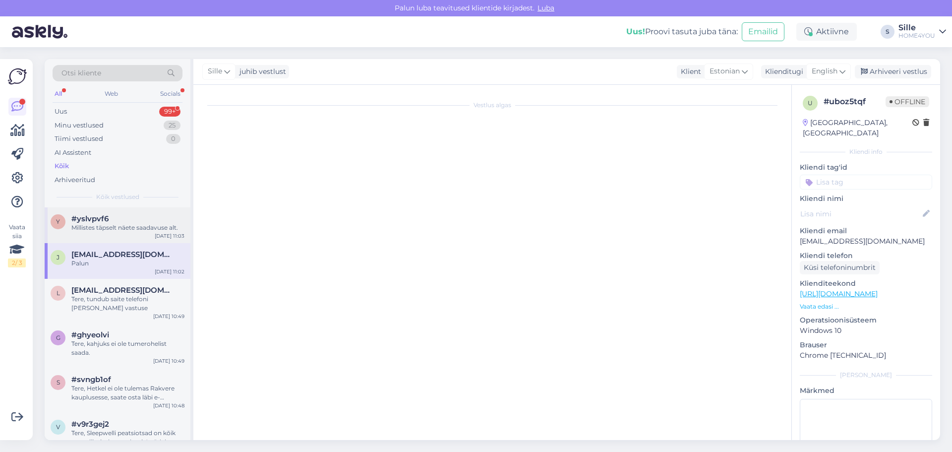
scroll to position [0, 0]
